Goal: Task Accomplishment & Management: Manage account settings

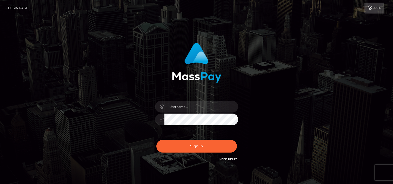
click at [208, 109] on input "text" at bounding box center [201, 107] width 74 height 12
type input "tammyk.cforth"
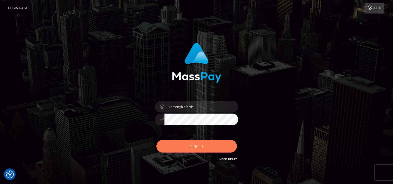
click at [191, 145] on button "Sign in" at bounding box center [196, 146] width 80 height 13
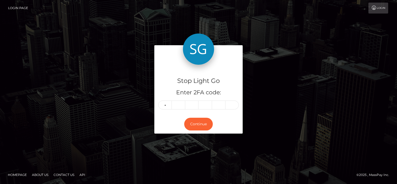
type input "7"
type input "4"
type input "9"
type input "3"
type input "4"
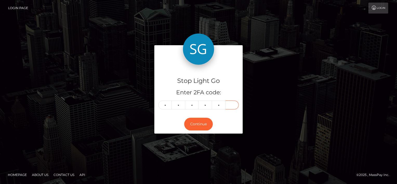
type input "9"
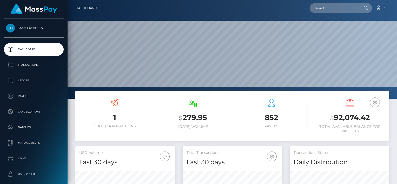
scroll to position [92, 99]
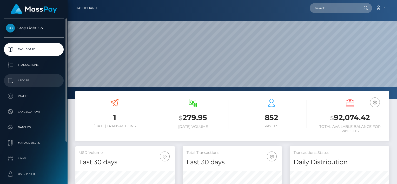
click at [27, 80] on p "Ledger" at bounding box center [34, 81] width 56 height 8
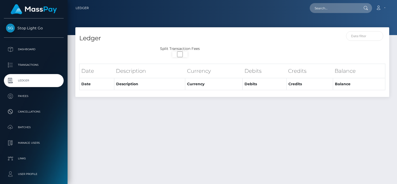
select select
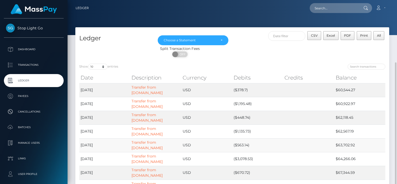
scroll to position [34, 0]
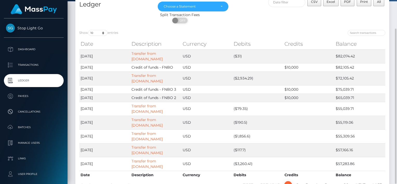
scroll to position [0, 0]
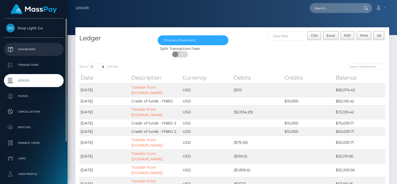
click at [28, 49] on p "Dashboard" at bounding box center [34, 49] width 56 height 8
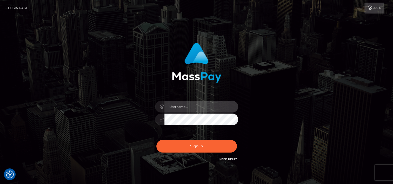
click at [186, 104] on input "text" at bounding box center [201, 107] width 74 height 12
type input "tammyk.cforth"
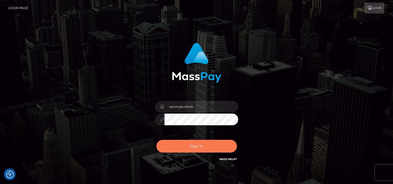
click at [197, 147] on button "Sign in" at bounding box center [196, 146] width 80 height 13
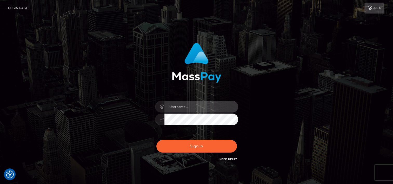
click at [195, 111] on input "text" at bounding box center [201, 107] width 74 height 12
type input "m"
type input "tammyk.cforth"
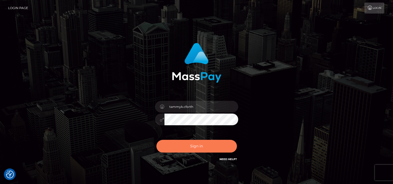
click at [204, 148] on button "Sign in" at bounding box center [196, 146] width 80 height 13
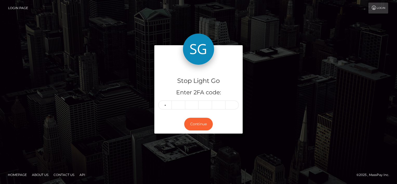
type input "3"
type input "8"
type input "1"
type input "8"
type input "4"
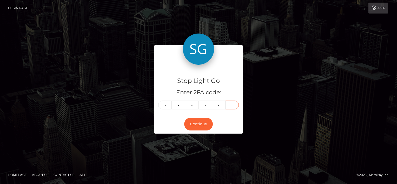
type input "4"
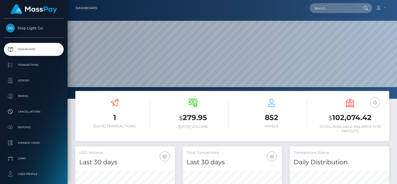
scroll to position [92, 99]
click at [383, 8] on link "Account" at bounding box center [379, 8] width 15 height 11
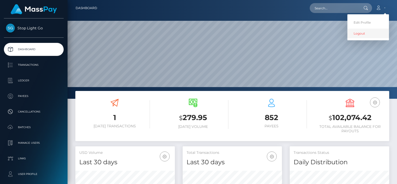
click at [357, 33] on link "Logout" at bounding box center [368, 34] width 42 height 10
